Goal: Information Seeking & Learning: Learn about a topic

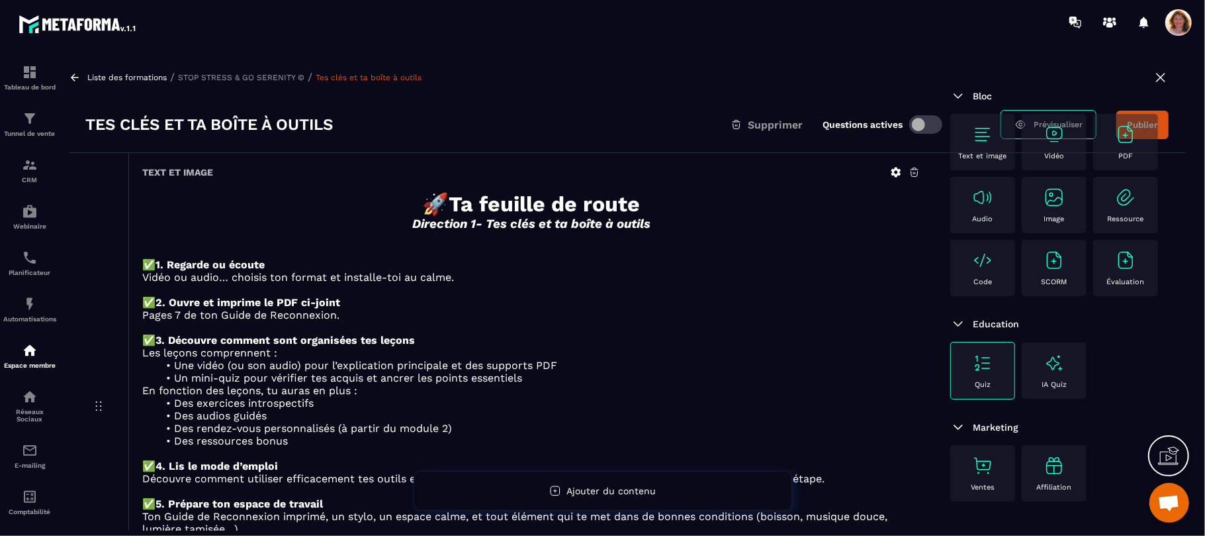
scroll to position [2447, 0]
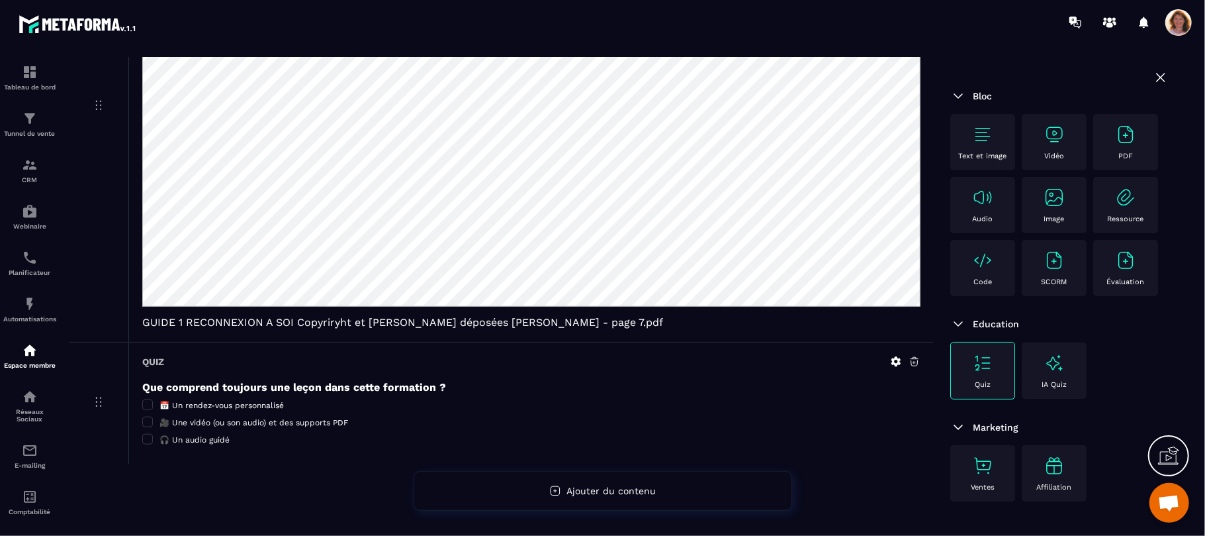
click at [930, 160] on div "PDF GUIDE 1 RECONNEXION A SOI Copyriryht et [PERSON_NAME] déposées [PERSON_NAME…" at bounding box center [531, 106] width 806 height 471
click at [873, 384] on h5 "Que comprend toujours une leçon dans cette formation ?" at bounding box center [531, 387] width 779 height 13
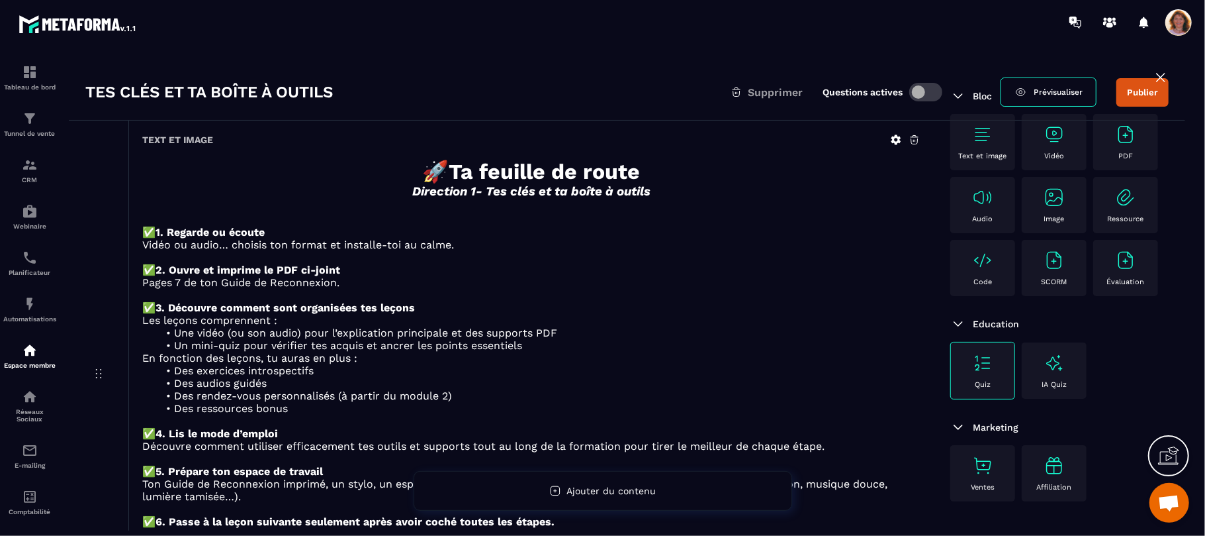
scroll to position [0, 0]
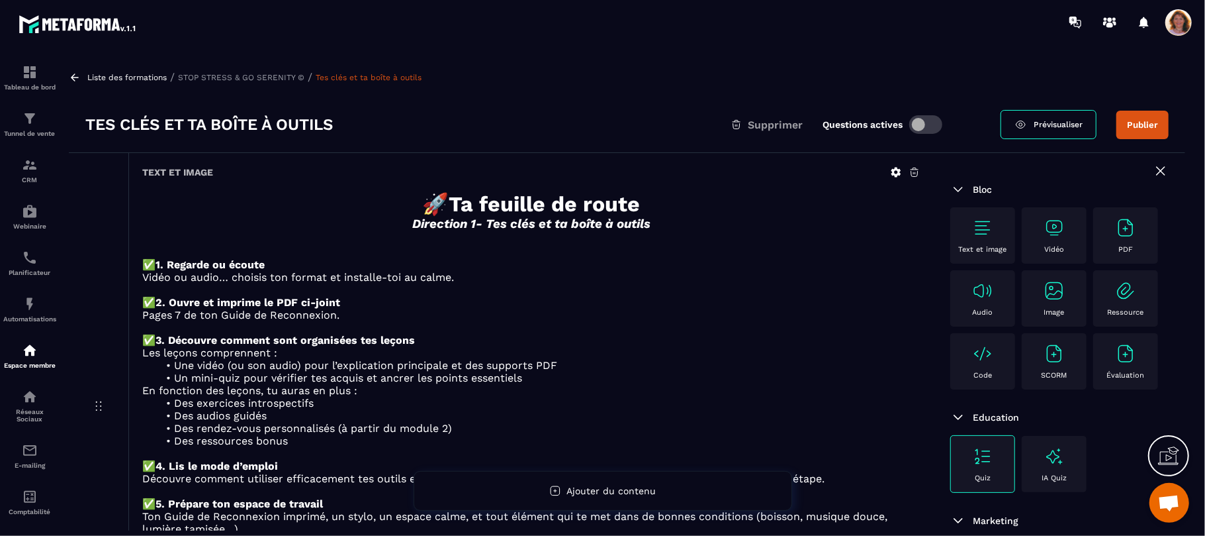
click at [109, 75] on p "Liste des formations" at bounding box center [126, 77] width 79 height 9
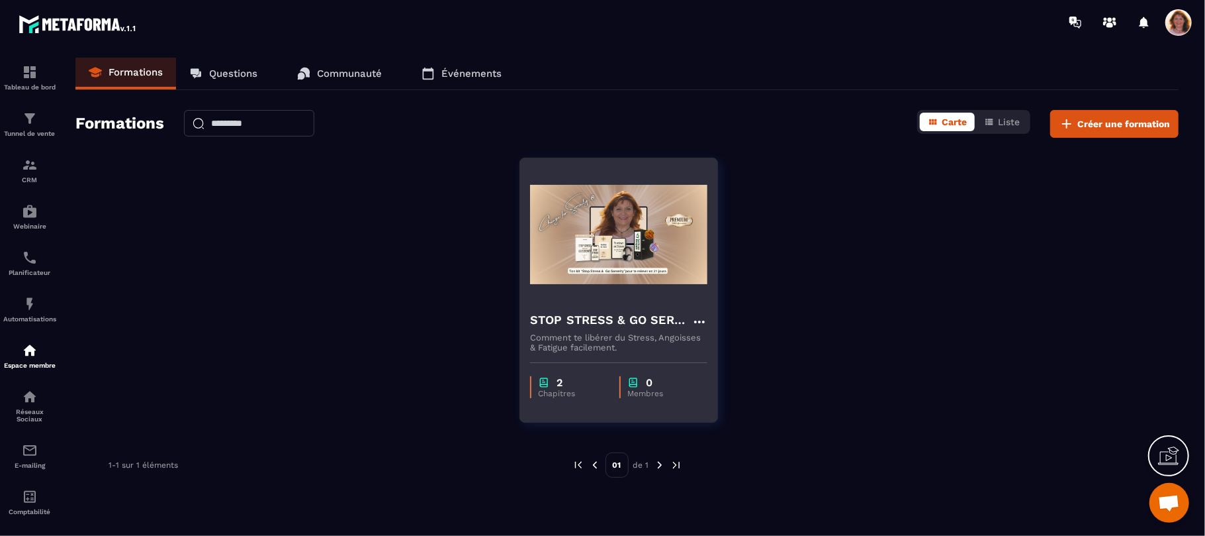
click at [604, 295] on img at bounding box center [618, 234] width 177 height 132
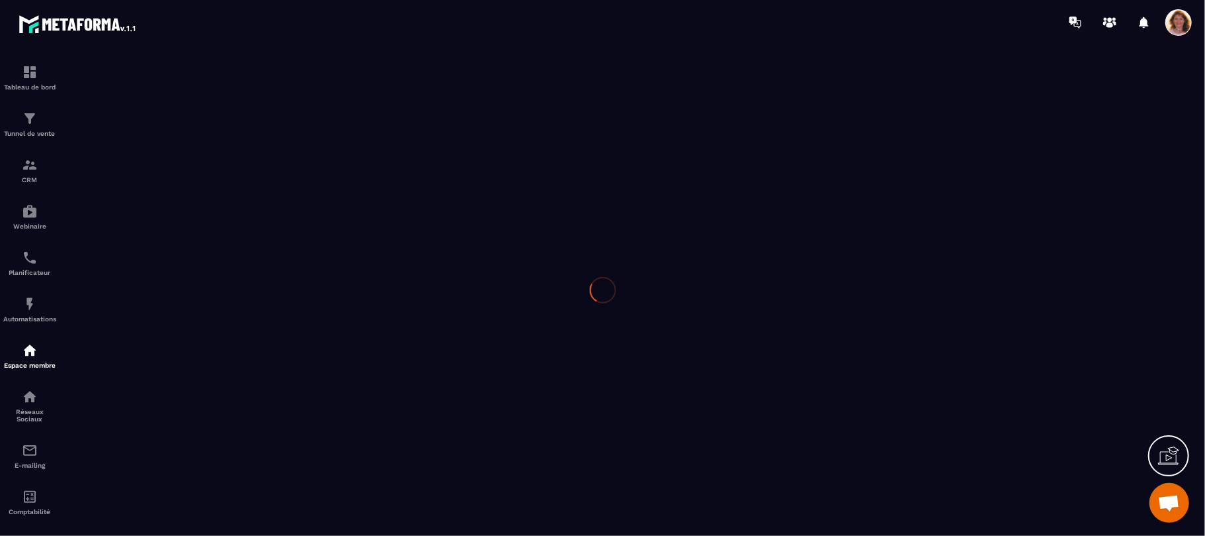
click at [604, 295] on icon at bounding box center [603, 290] width 26 height 26
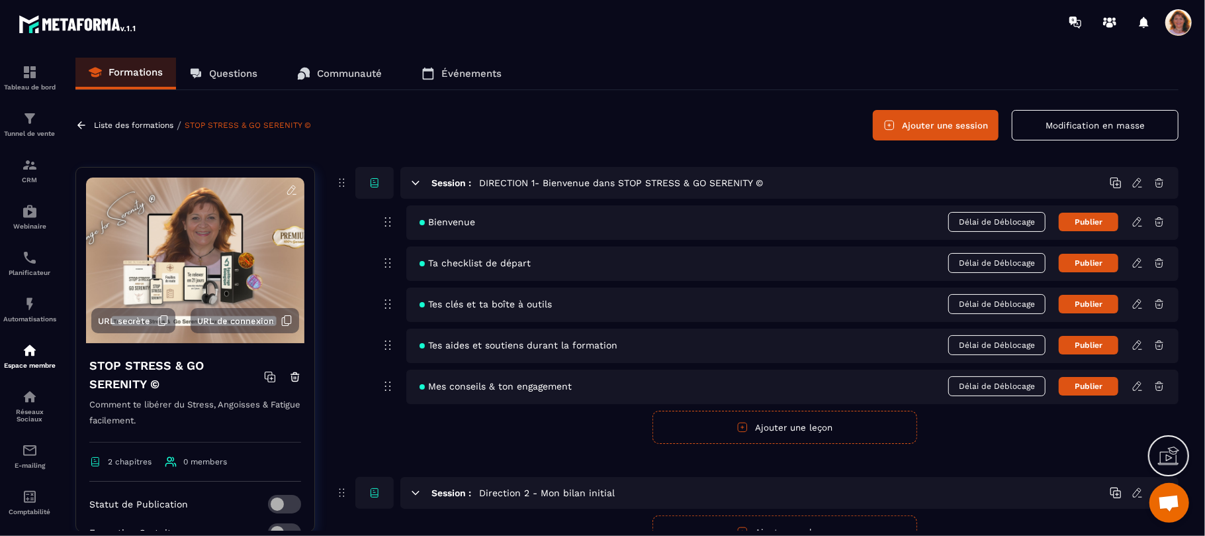
click at [1137, 345] on icon at bounding box center [1138, 345] width 12 height 12
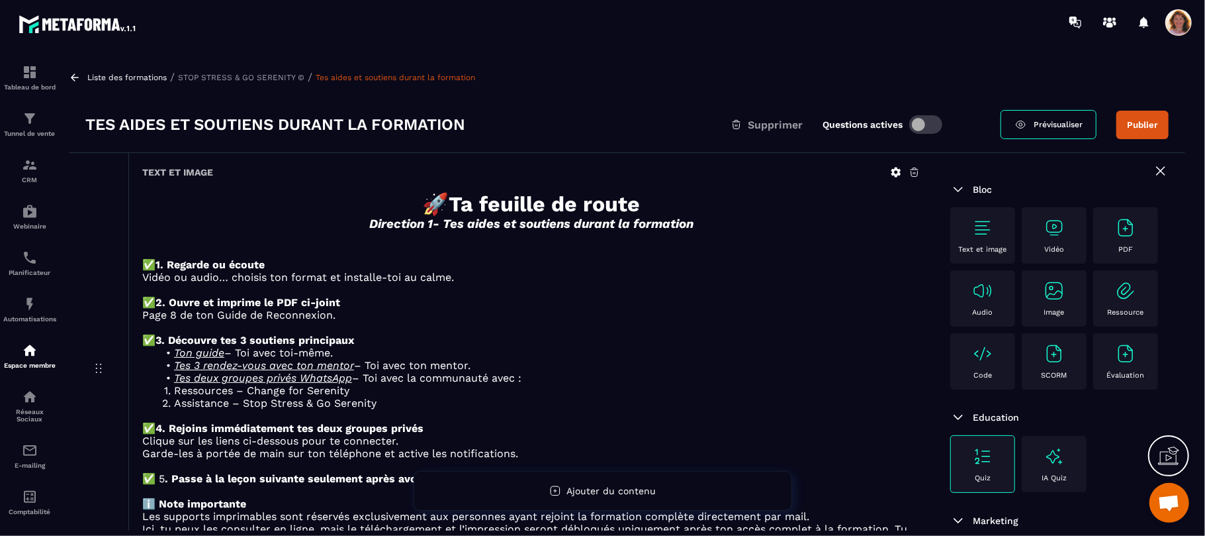
click at [79, 73] on icon at bounding box center [75, 77] width 12 height 12
